Goal: Feedback & Contribution: Contribute content

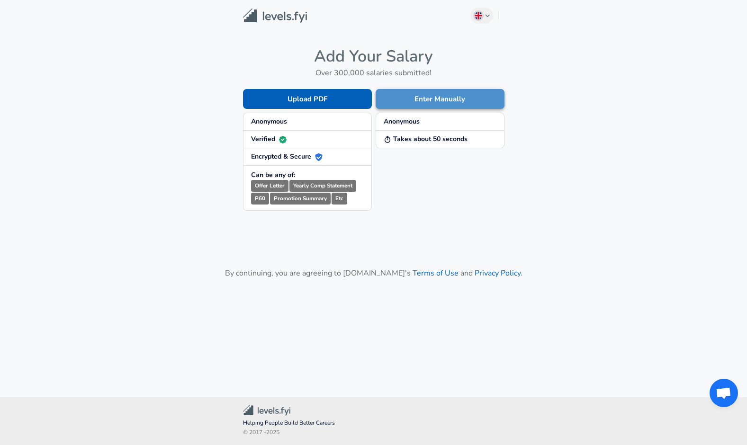
click at [422, 100] on button "Enter Manually" at bounding box center [440, 99] width 129 height 20
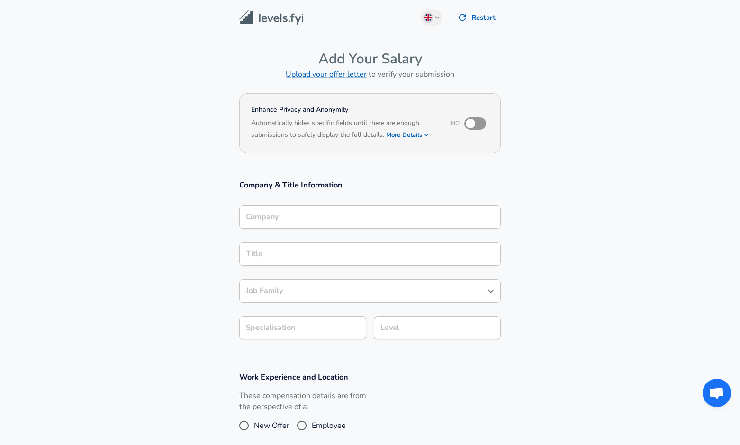
click at [333, 219] on input "Company" at bounding box center [370, 217] width 253 height 15
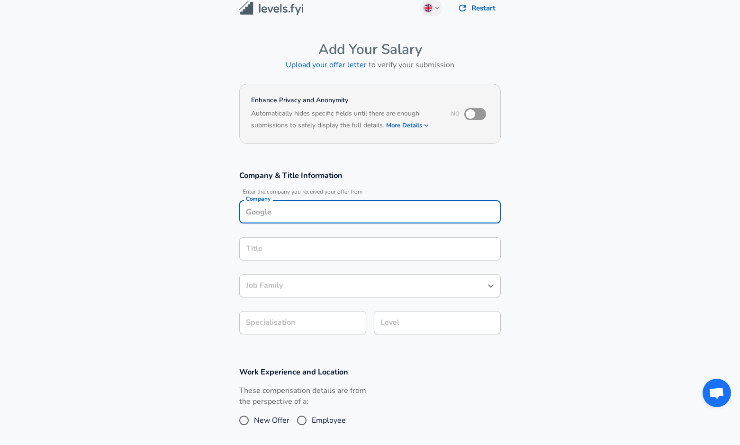
click at [474, 112] on input "checkbox" at bounding box center [470, 114] width 54 height 18
checkbox input "true"
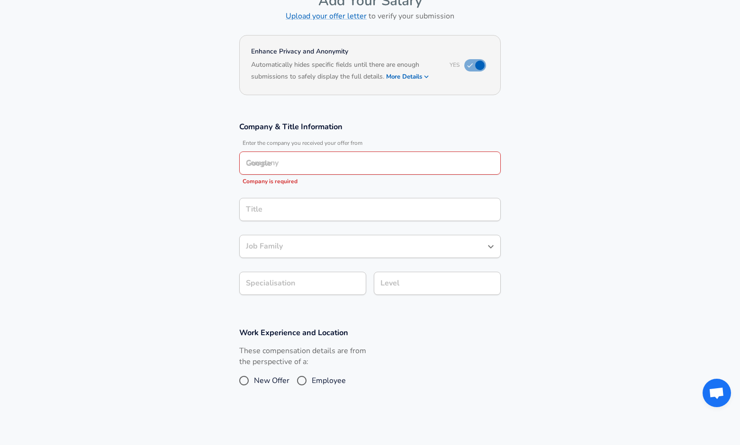
scroll to position [89, 0]
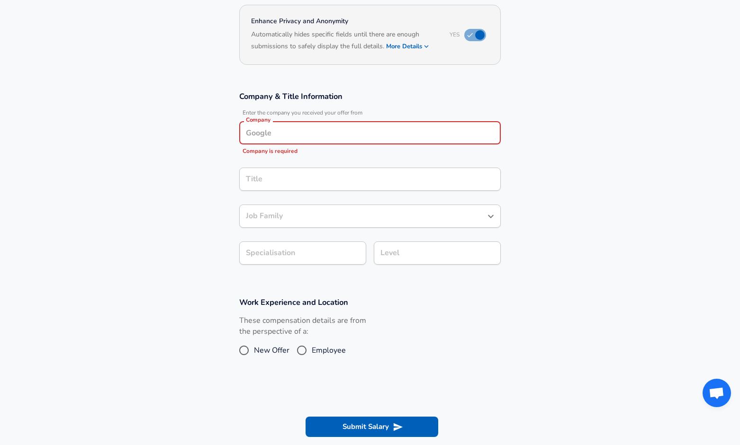
click at [340, 135] on input "Company" at bounding box center [370, 133] width 253 height 15
type input "Autodesk"
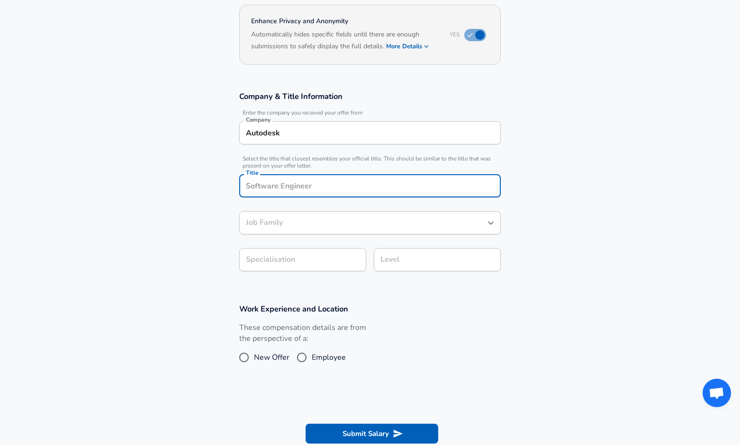
scroll to position [108, 0]
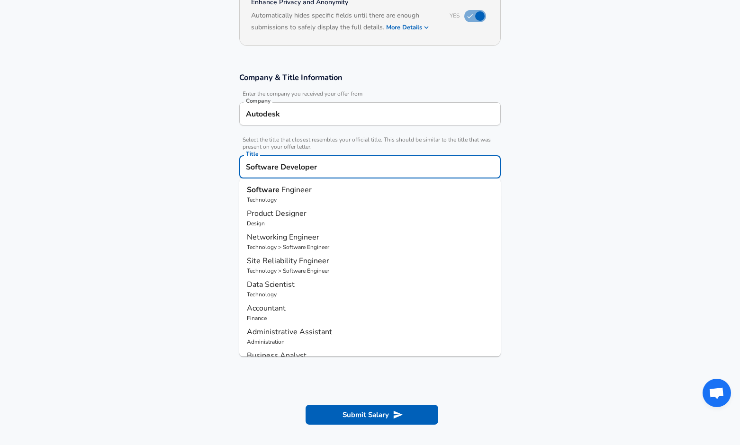
type input "Software Developer"
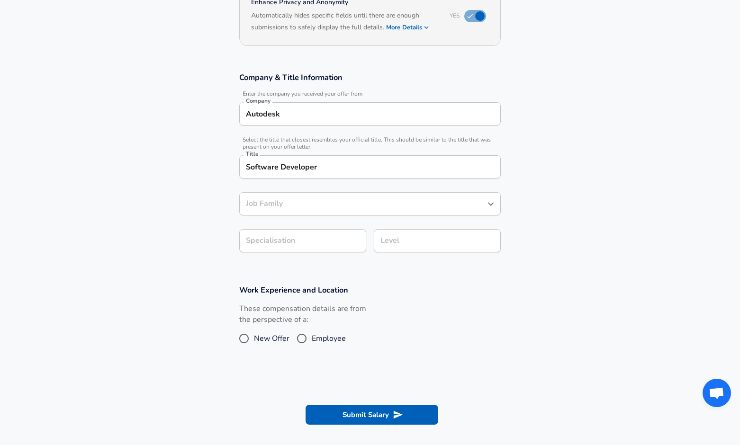
click at [313, 215] on div "Job Family" at bounding box center [370, 203] width 262 height 23
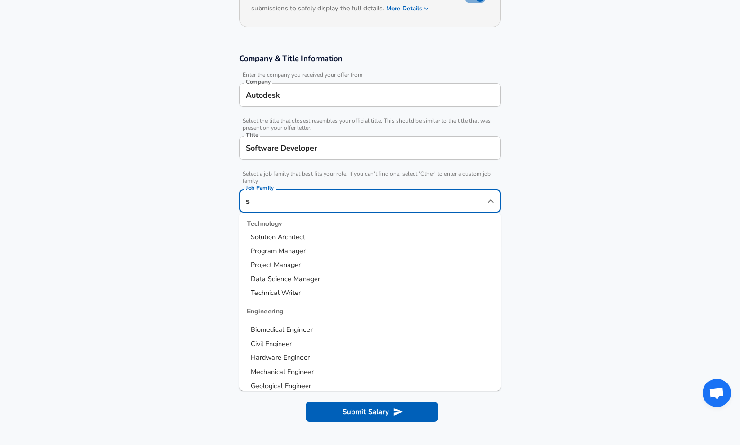
scroll to position [0, 0]
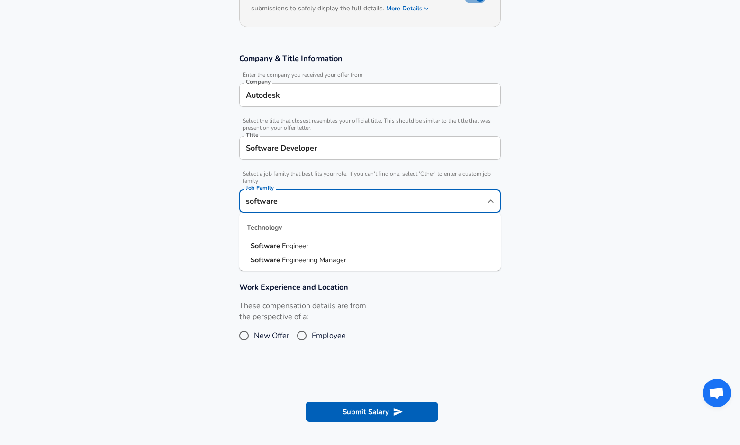
click at [288, 247] on span "Engineer" at bounding box center [295, 245] width 27 height 9
type input "Software Engineer"
click at [280, 241] on body "English ([GEOGRAPHIC_DATA]) Change Restart Add Your Salary Upload your offer le…" at bounding box center [370, 96] width 740 height 445
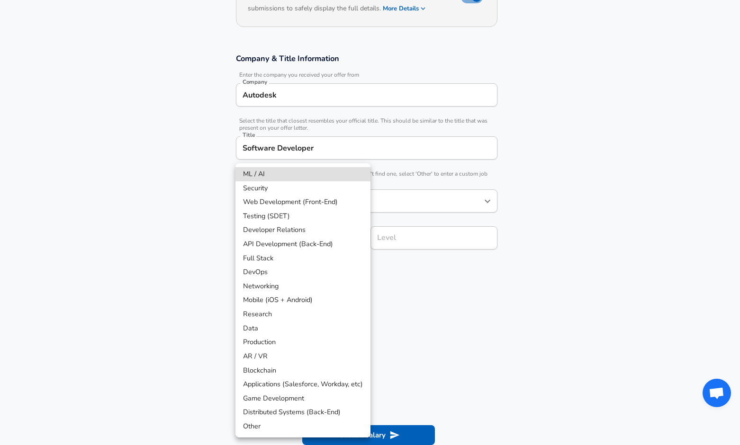
scroll to position [155, 0]
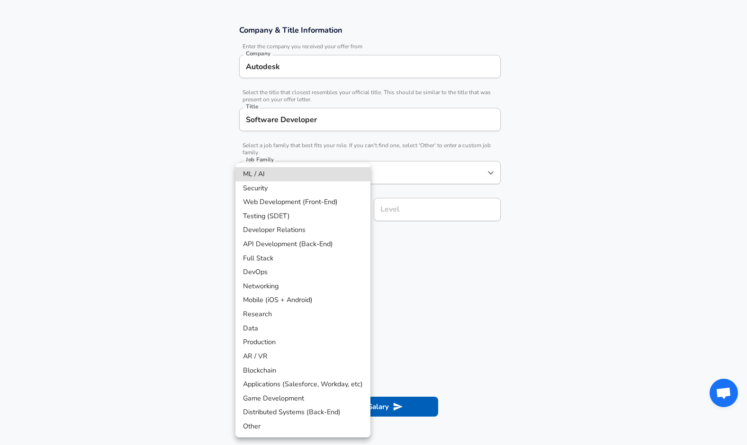
click at [290, 334] on li "Data" at bounding box center [302, 329] width 135 height 14
type input "Data"
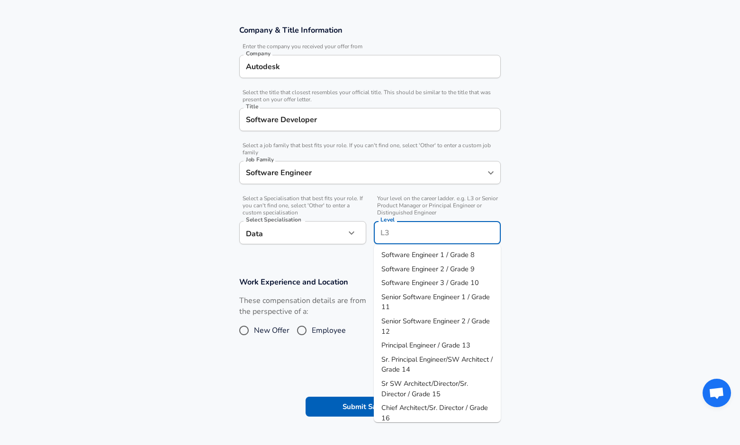
click at [404, 221] on div "Level" at bounding box center [437, 232] width 127 height 23
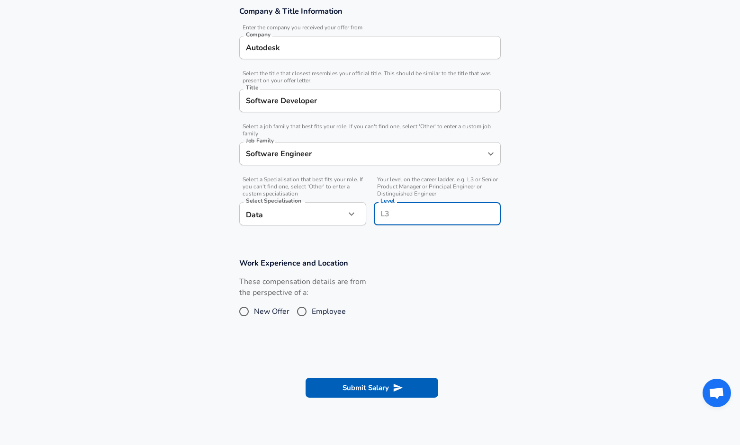
click at [405, 212] on input "Level" at bounding box center [437, 214] width 118 height 15
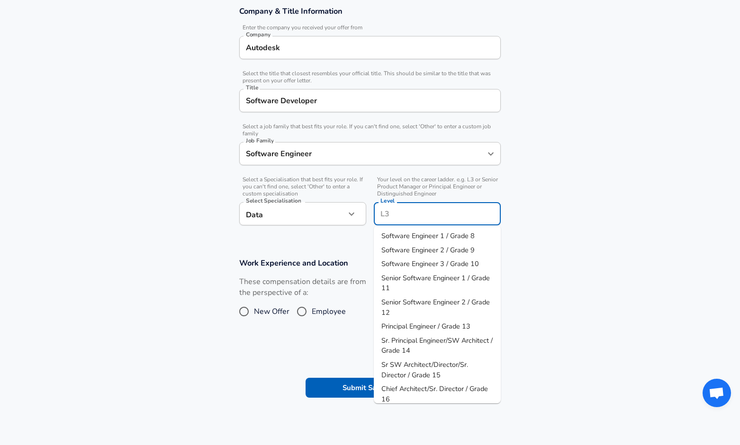
click at [421, 234] on span "Software Engineer 1 / Grade 8" at bounding box center [427, 235] width 93 height 9
type input "Software Engineer 1 / Grade 8"
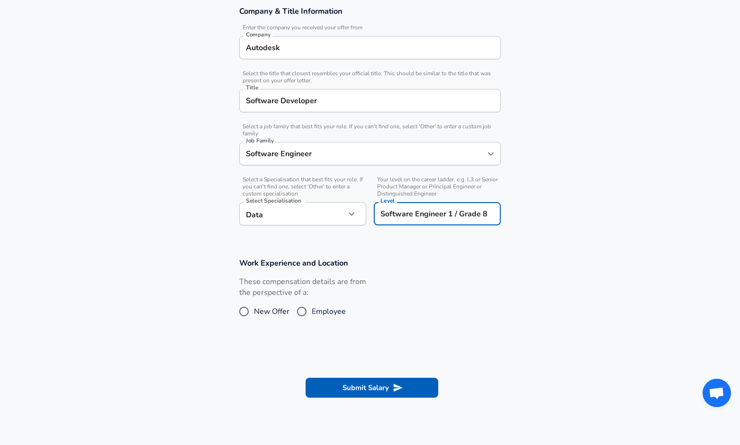
click at [272, 312] on span "New Offer" at bounding box center [272, 311] width 36 height 11
click at [254, 312] on input "New Offer" at bounding box center [244, 311] width 20 height 15
radio input "true"
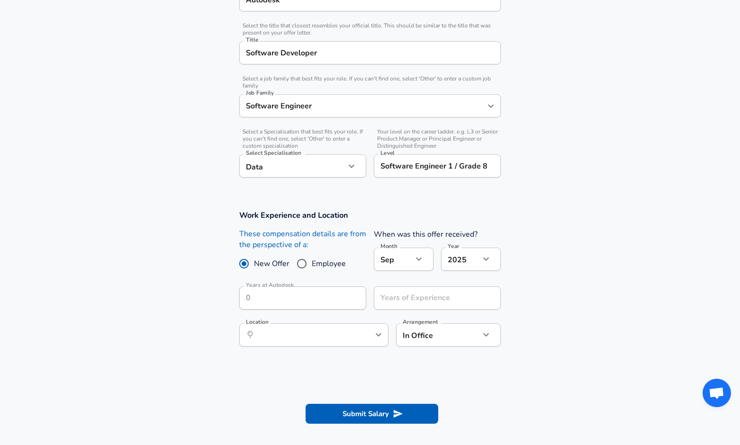
scroll to position [253, 0]
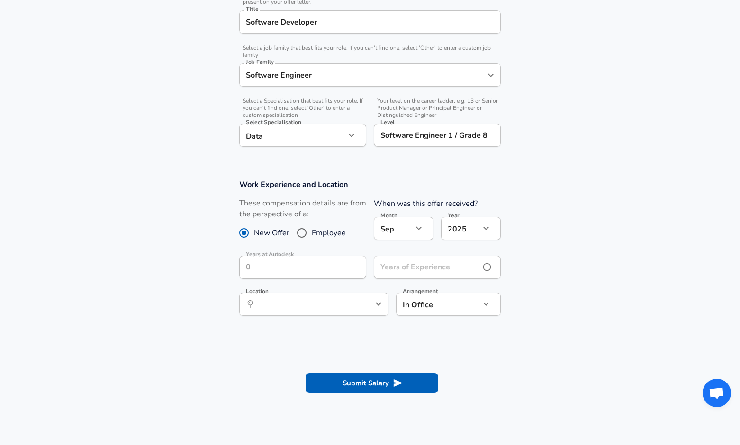
click at [410, 271] on input "Years of Experience" at bounding box center [427, 267] width 106 height 23
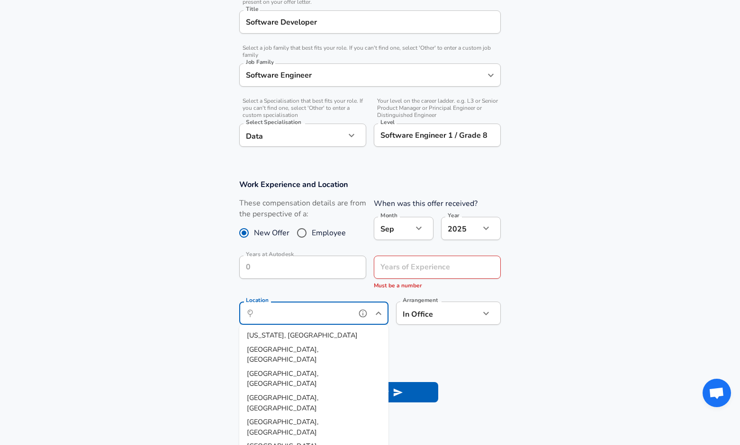
click at [313, 298] on div "Location ​ Location" at bounding box center [313, 312] width 149 height 37
click at [424, 266] on div "Years of Experience Years of Experience Must be a number" at bounding box center [437, 273] width 127 height 35
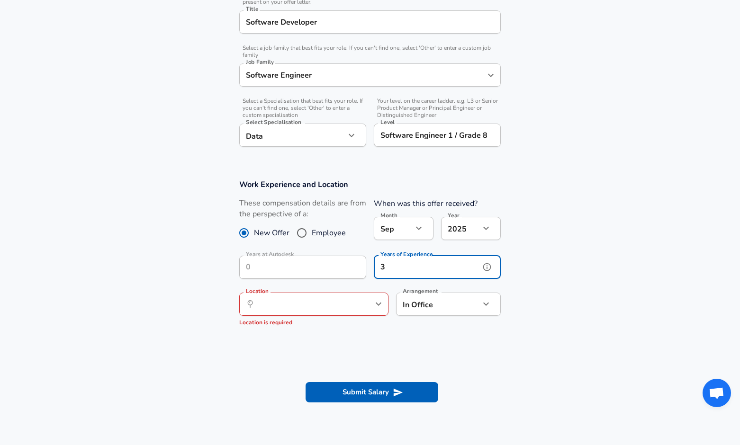
type input "3"
click at [343, 304] on input "Location" at bounding box center [303, 304] width 97 height 15
click at [448, 343] on section "Work Experience and Location These compensation details are from the perspectiv…" at bounding box center [370, 257] width 740 height 178
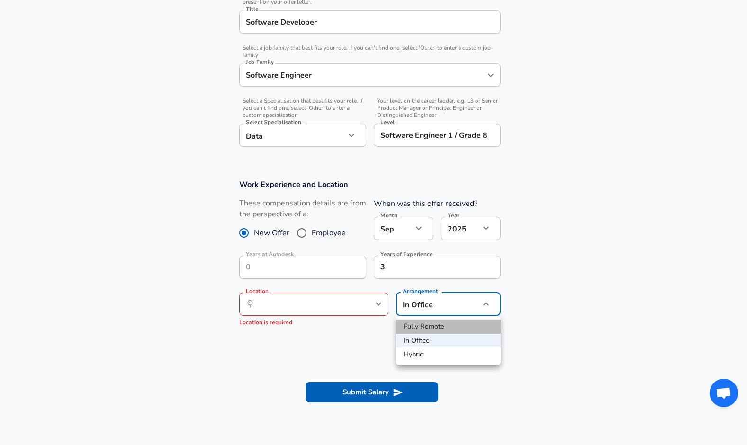
click at [433, 331] on li "Fully Remote" at bounding box center [448, 327] width 105 height 14
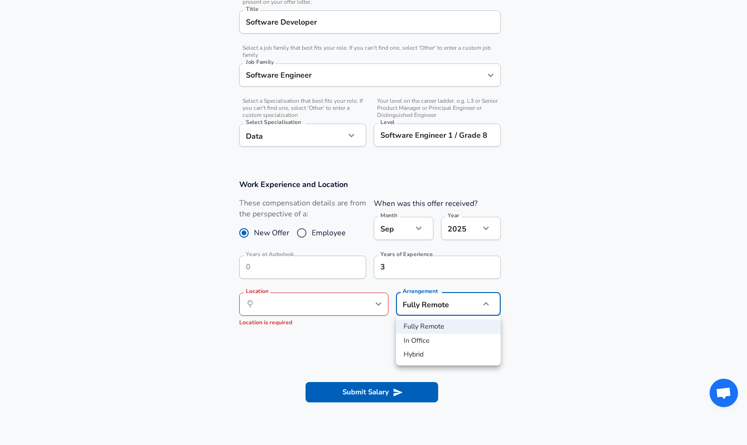
click at [429, 357] on li "Hybrid" at bounding box center [448, 355] width 105 height 14
type input "hybrid"
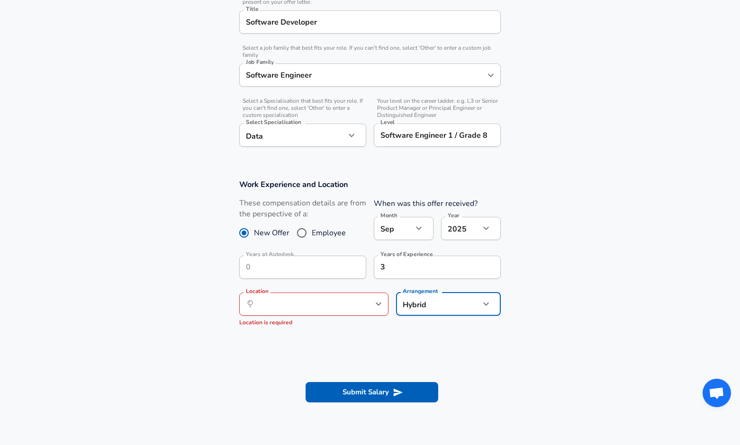
click at [356, 342] on section "Work Experience and Location These compensation details are from the perspectiv…" at bounding box center [370, 257] width 740 height 178
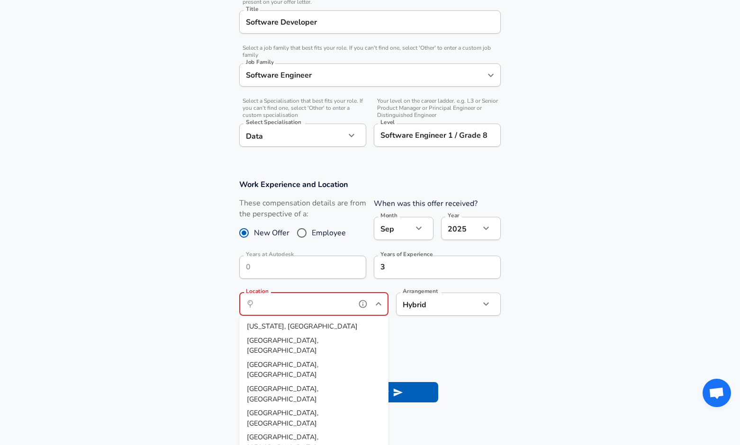
click at [329, 306] on input "Location" at bounding box center [303, 304] width 97 height 15
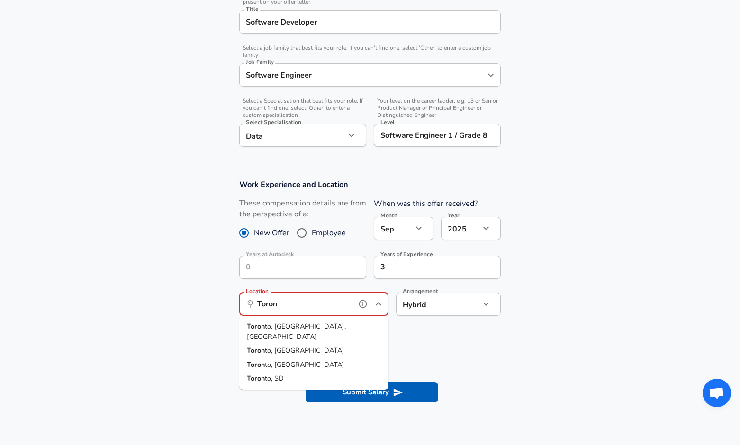
click at [288, 326] on span "to, [GEOGRAPHIC_DATA], [GEOGRAPHIC_DATA]" at bounding box center [296, 332] width 99 height 20
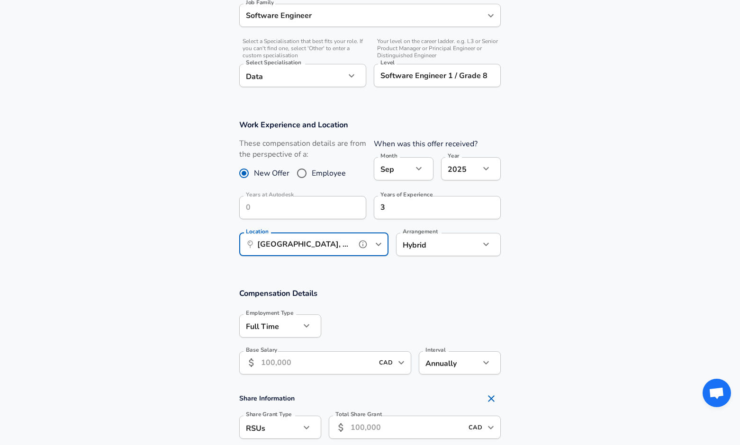
scroll to position [411, 0]
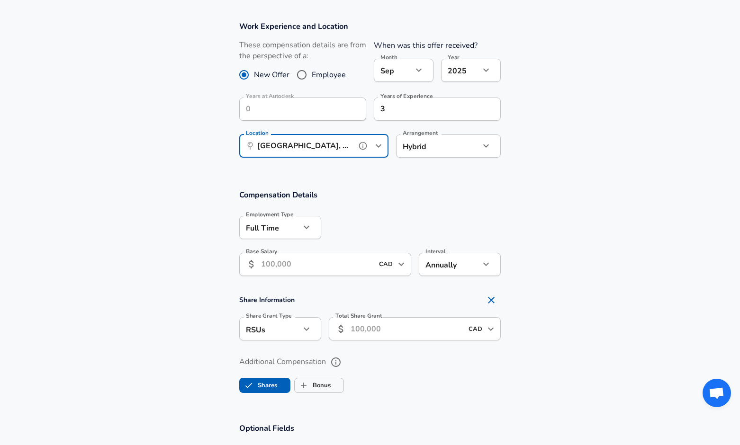
type input "[GEOGRAPHIC_DATA], [GEOGRAPHIC_DATA], [GEOGRAPHIC_DATA]"
click at [299, 267] on input "Base Salary" at bounding box center [317, 264] width 112 height 23
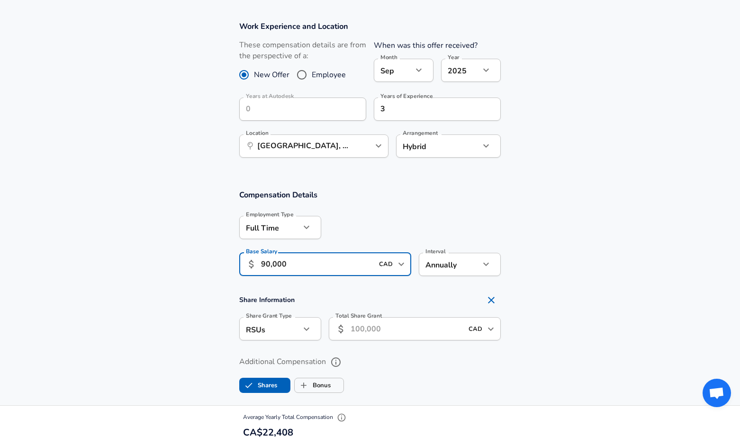
type input "90,000"
click at [212, 293] on section "Share Information Share Grant Type RSUs stock Share Grant Type Total Share Gran…" at bounding box center [370, 319] width 740 height 56
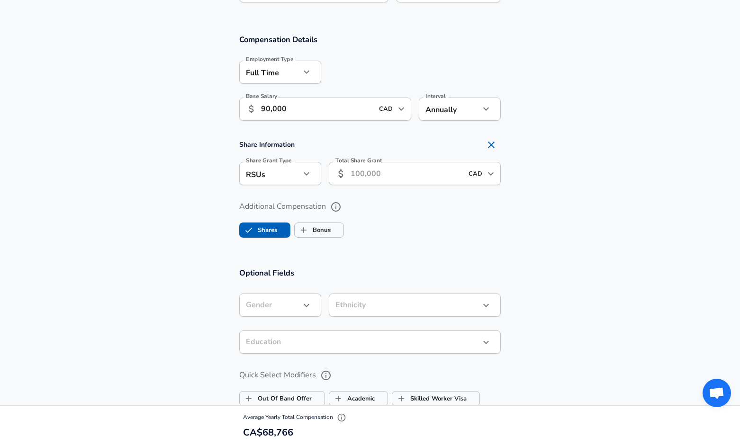
scroll to position [569, 0]
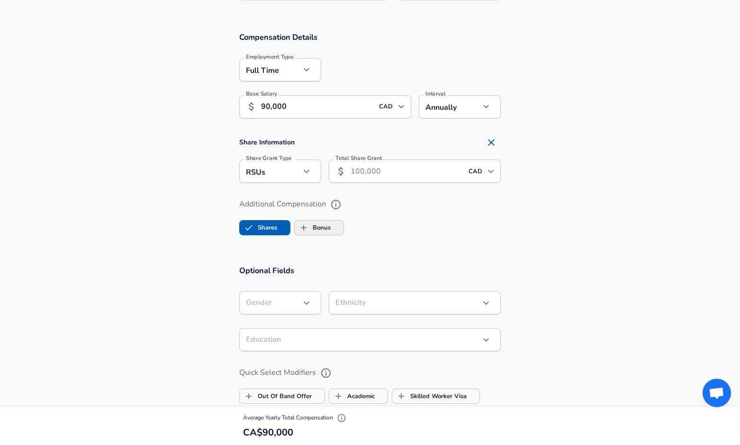
click at [308, 227] on input "Bonus" at bounding box center [304, 228] width 18 height 18
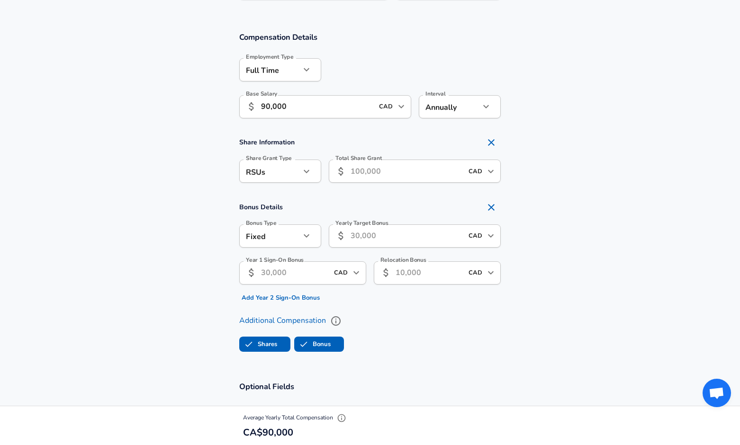
checkbox input "true"
click at [488, 142] on icon "Remove Section" at bounding box center [491, 142] width 11 height 11
checkbox input "false"
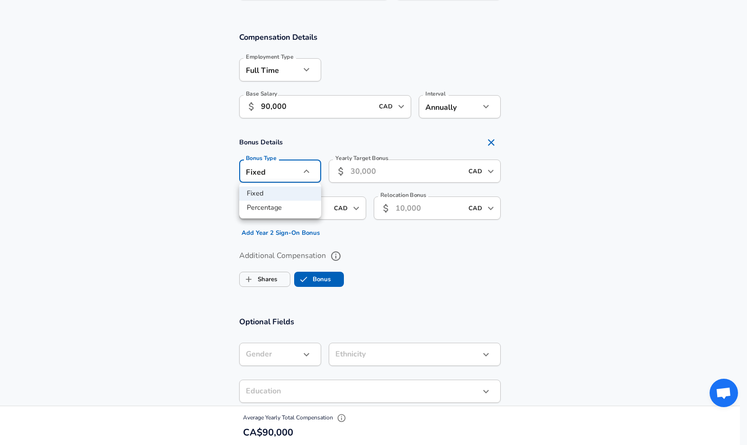
click at [285, 204] on li "Percentage" at bounding box center [280, 208] width 82 height 14
type input "percentage"
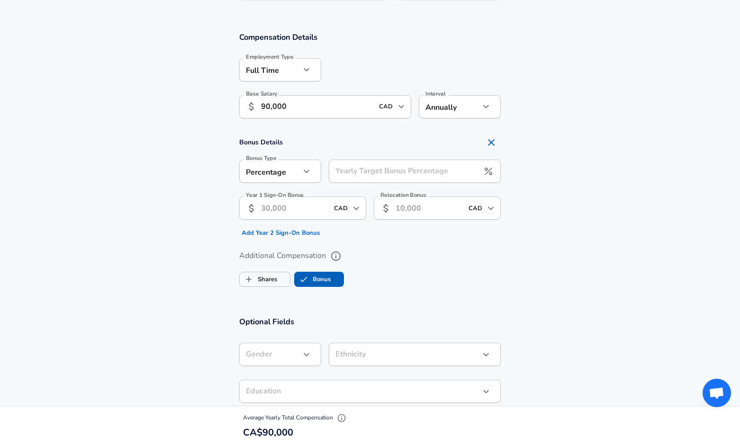
click at [387, 175] on input "Yearly Target Bonus Percentage" at bounding box center [404, 171] width 150 height 23
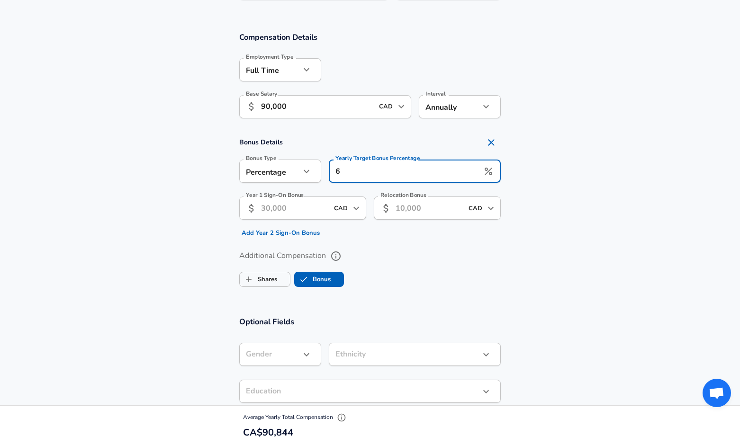
type input "6"
click at [188, 243] on section "Additional Compensation Shares Bonus" at bounding box center [370, 266] width 740 height 50
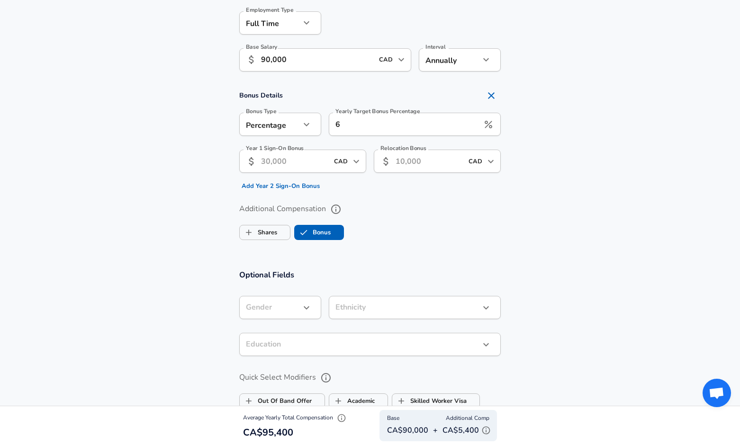
scroll to position [648, 0]
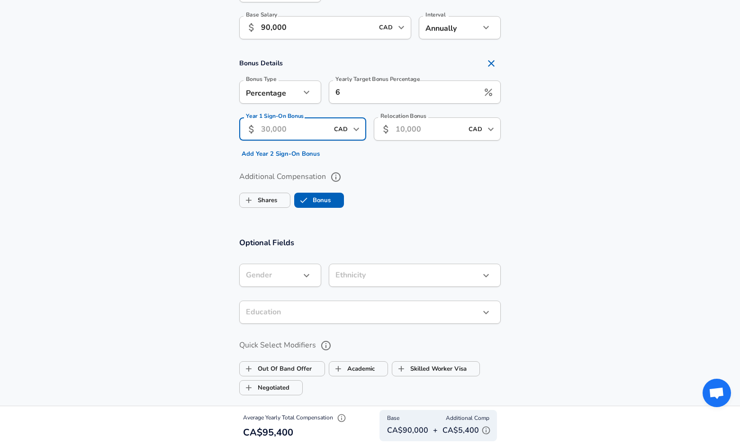
click at [310, 125] on input "Year 1 Sign-On Bonus" at bounding box center [294, 128] width 67 height 23
click at [407, 202] on ul "Shares Bonus" at bounding box center [370, 198] width 262 height 19
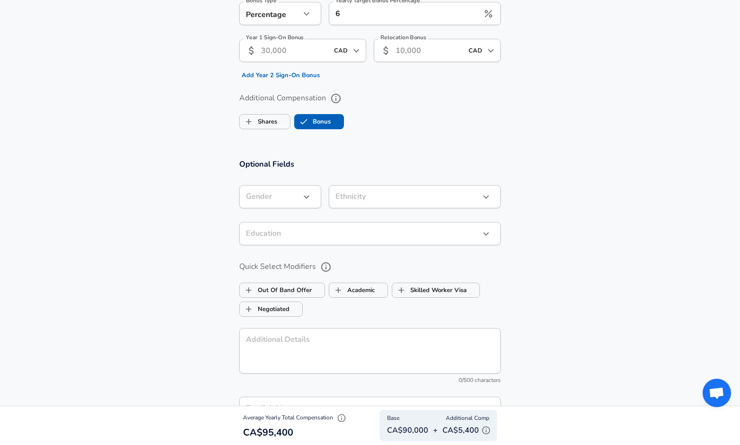
scroll to position [885, 0]
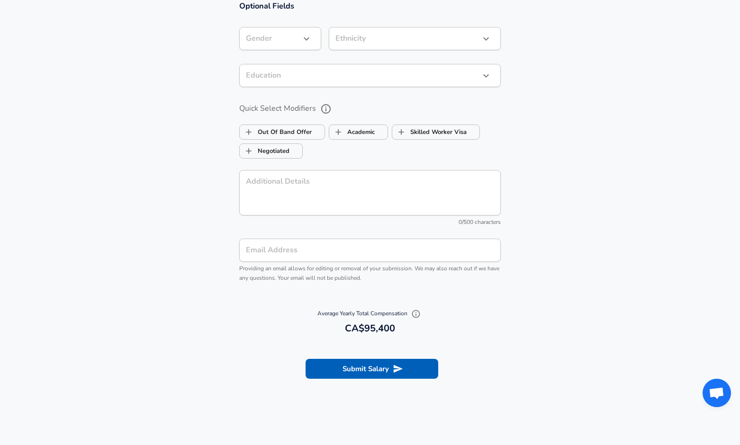
click at [415, 313] on icon "button" at bounding box center [415, 313] width 9 height 9
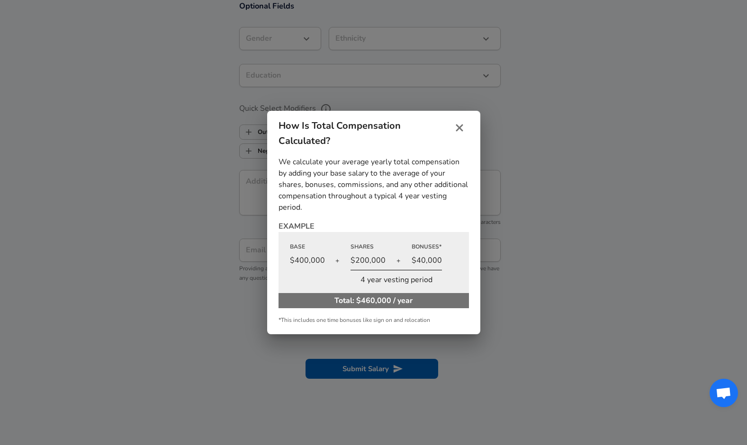
click at [462, 128] on icon "close" at bounding box center [459, 127] width 11 height 11
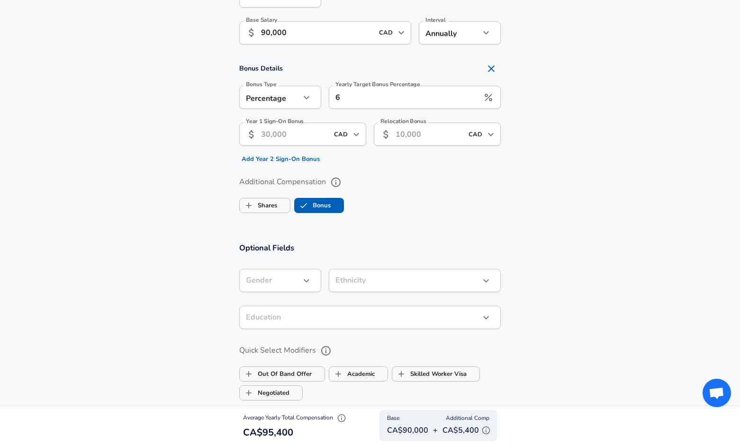
scroll to position [711, 0]
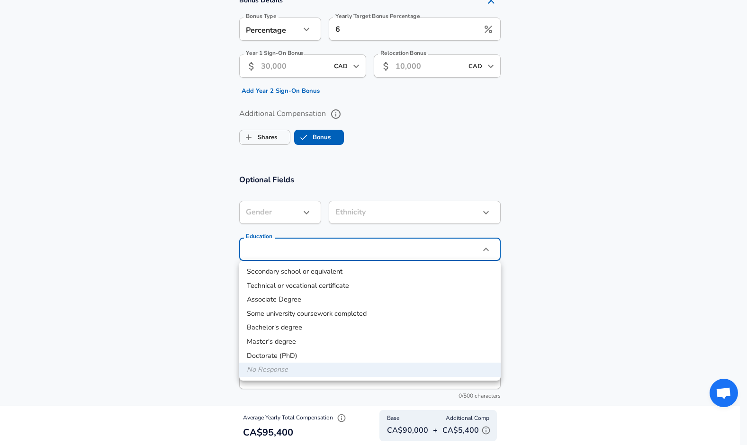
click at [250, 323] on li "Bachelor's degree" at bounding box center [370, 328] width 262 height 14
type input "Bachelors degree"
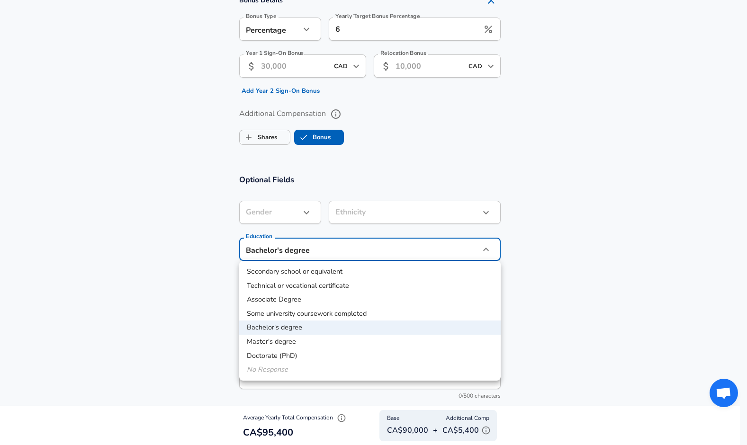
click at [278, 367] on li "No Response" at bounding box center [370, 370] width 262 height 14
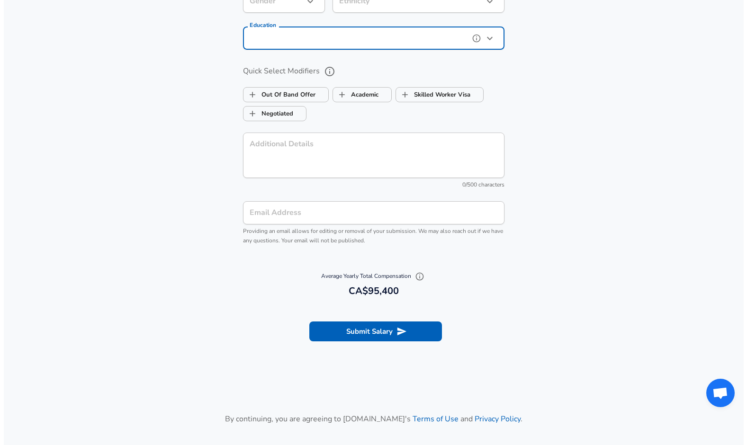
scroll to position [1029, 0]
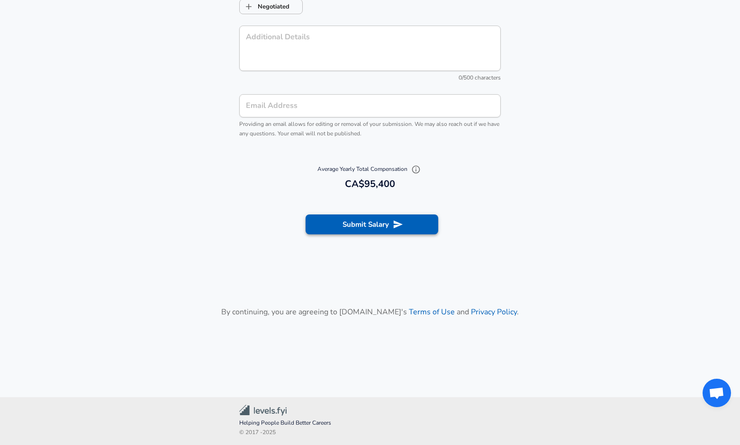
click at [343, 229] on button "Submit Salary" at bounding box center [372, 225] width 133 height 20
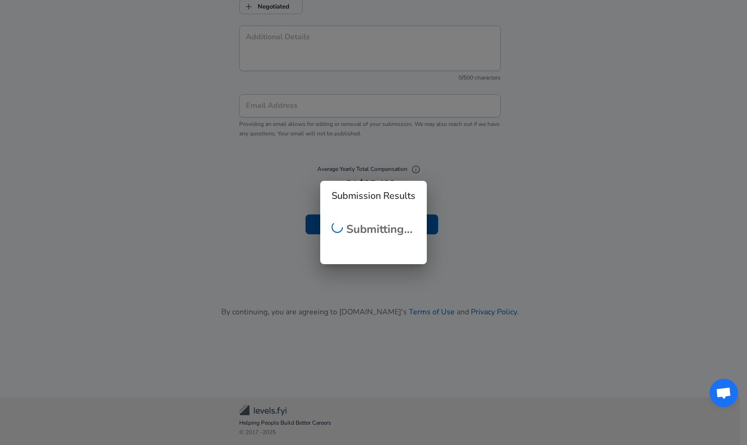
checkbox input "false"
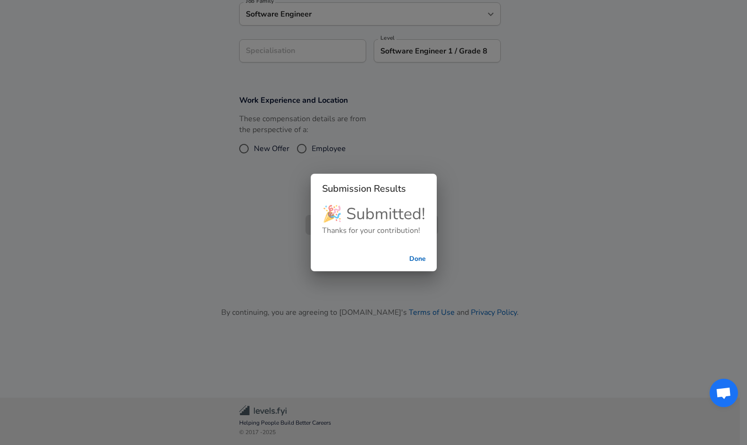
scroll to position [277, 0]
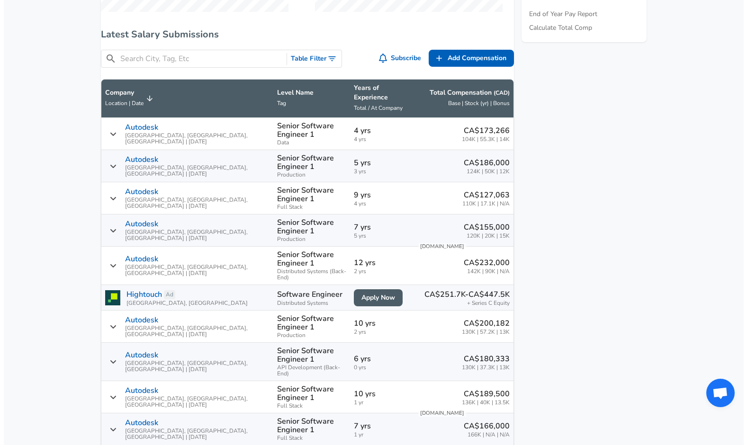
scroll to position [632, 0]
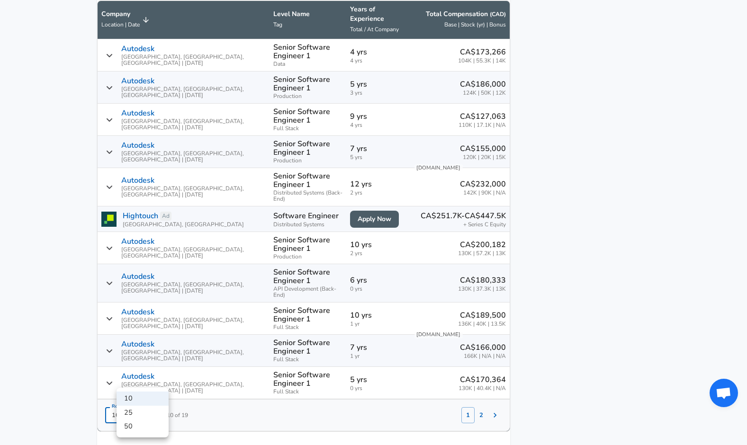
click at [151, 428] on li "50" at bounding box center [143, 427] width 52 height 14
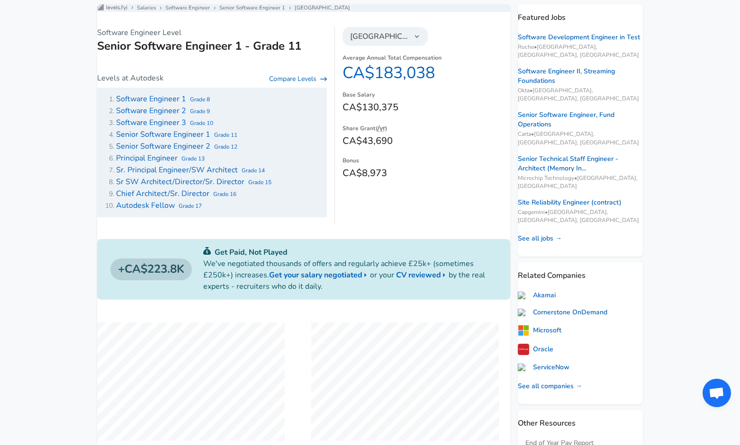
scroll to position [101, 0]
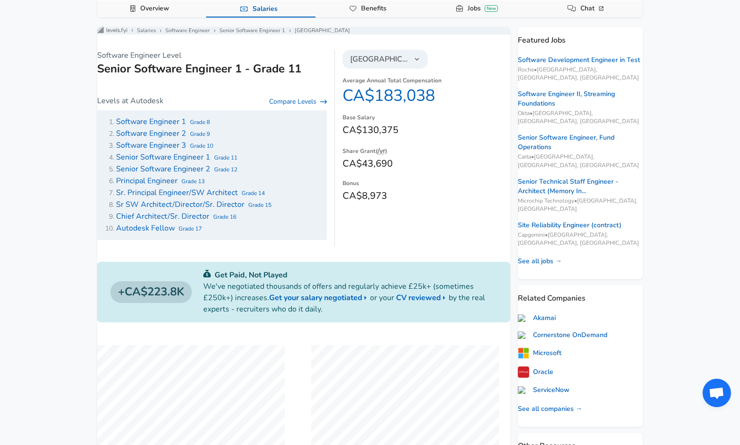
click at [176, 126] on span "Software Engineer 1" at bounding box center [151, 122] width 70 height 10
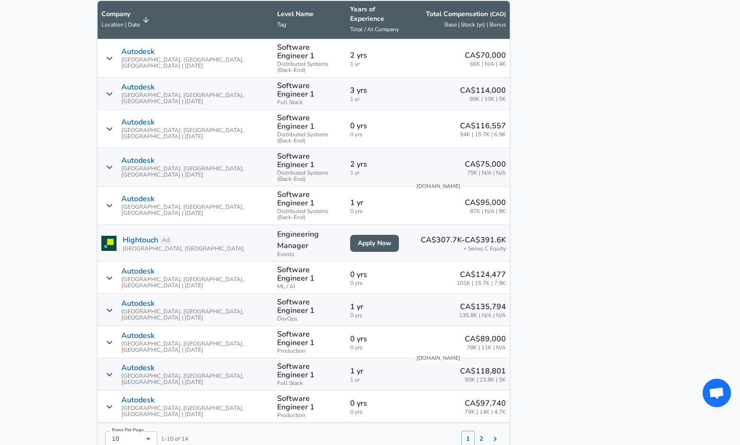
scroll to position [553, 0]
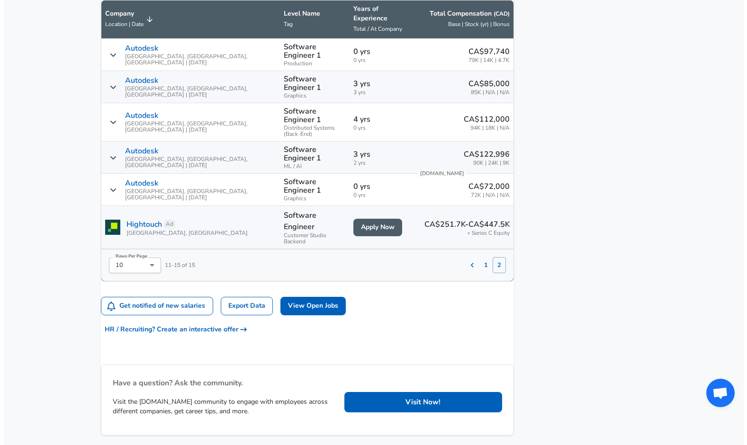
scroll to position [553, 0]
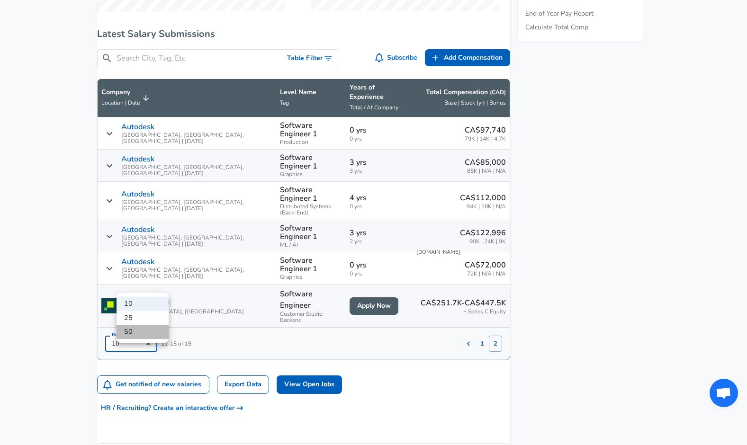
click at [140, 331] on li "50" at bounding box center [143, 332] width 52 height 14
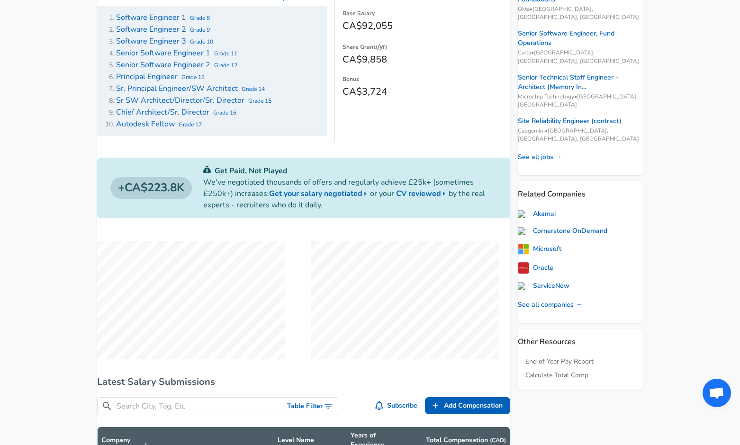
scroll to position [35, 0]
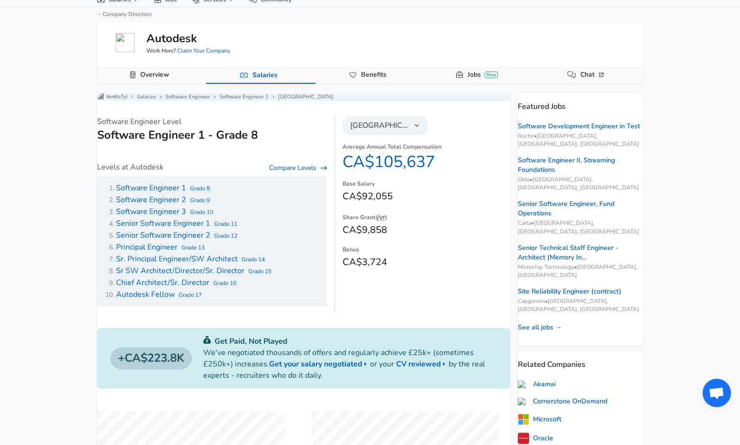
click at [413, 130] on icon "button" at bounding box center [417, 125] width 9 height 9
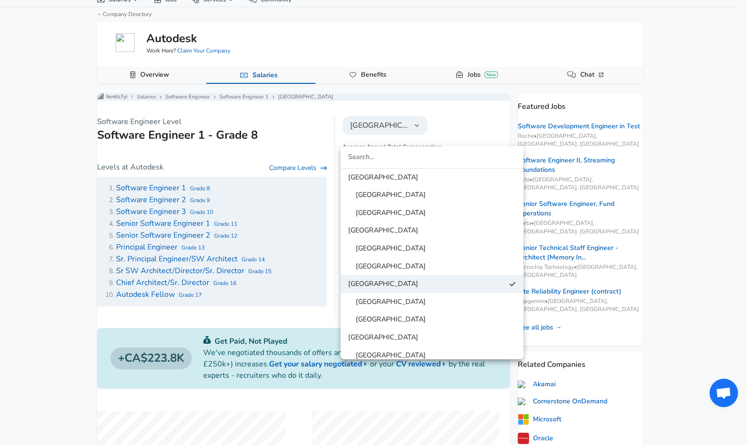
click at [474, 136] on div at bounding box center [373, 222] width 747 height 445
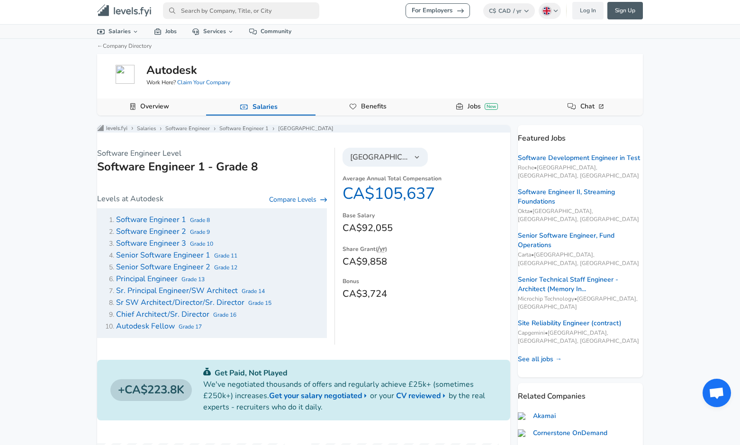
scroll to position [0, 0]
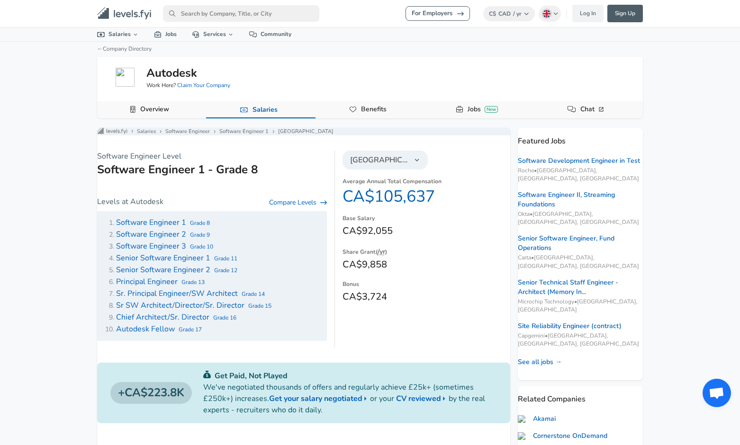
click at [182, 240] on span "Software Engineer 2" at bounding box center [151, 234] width 70 height 10
type input "10"
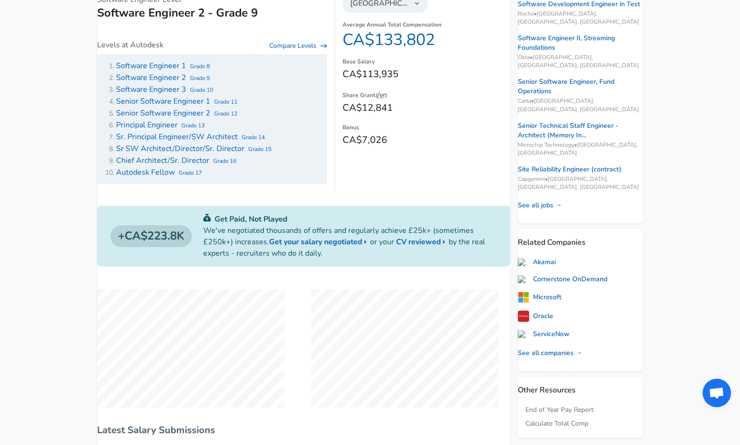
scroll to position [79, 0]
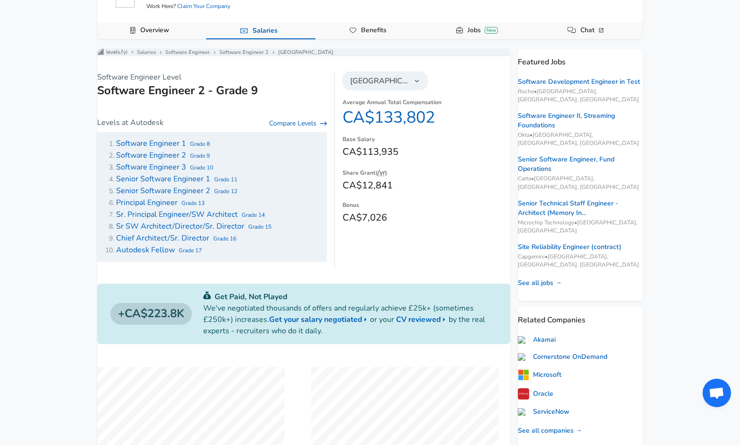
click at [200, 183] on span "Senior Software Engineer 1" at bounding box center [163, 179] width 94 height 10
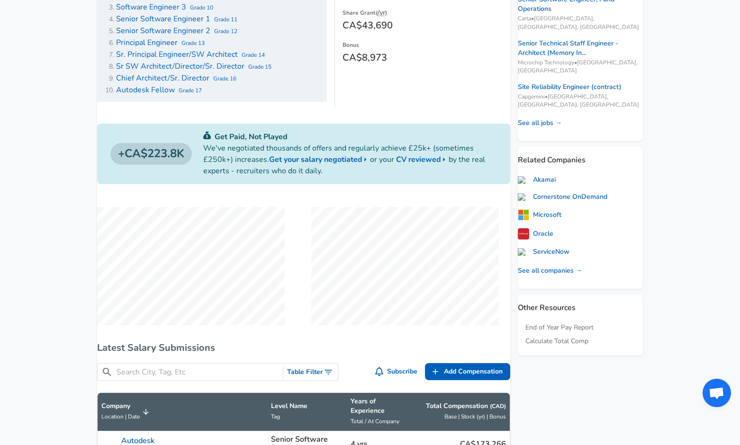
scroll to position [237, 0]
